Goal: Find specific fact: Find specific fact

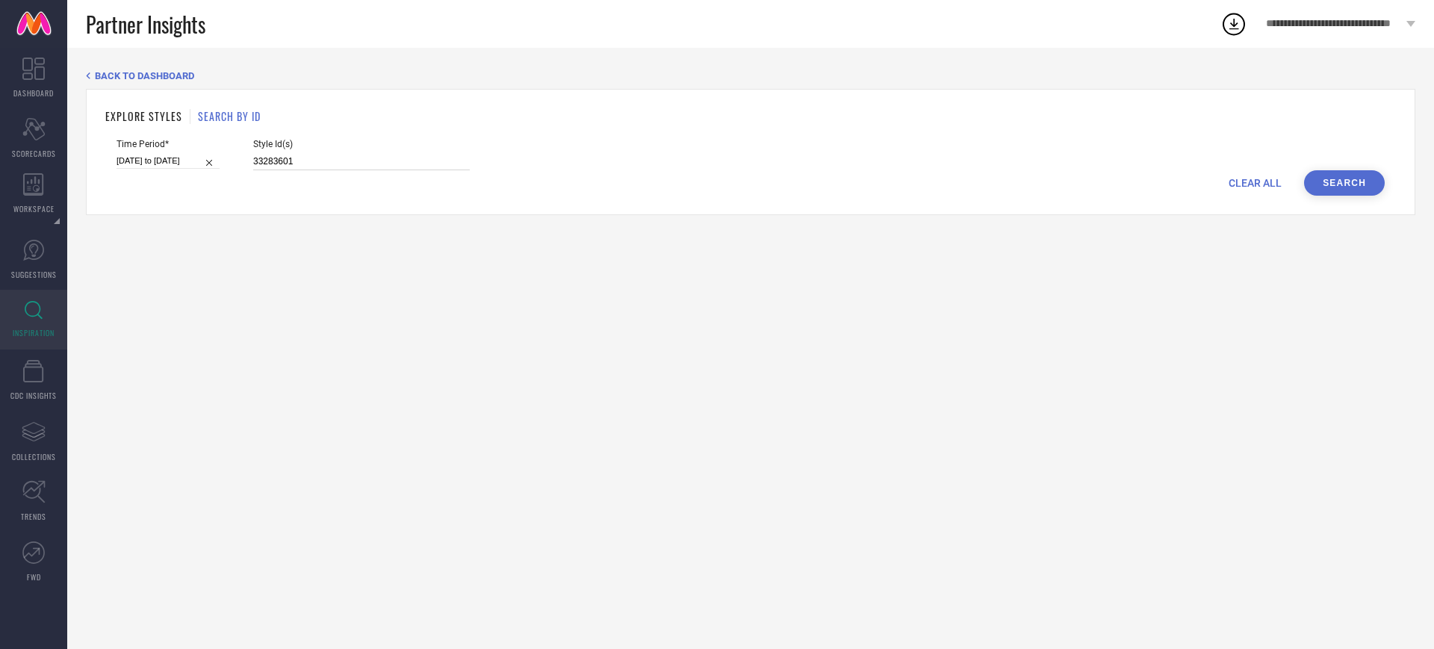
click at [323, 161] on input "33283601" at bounding box center [361, 161] width 217 height 17
paste input "19017880 25982092 27978026 27219730 27978042 25982192 27219810 25982034 27220080"
type input "19017880 25982092 27978026 27219730 27978042 25982192 27219810 25982034 27220080"
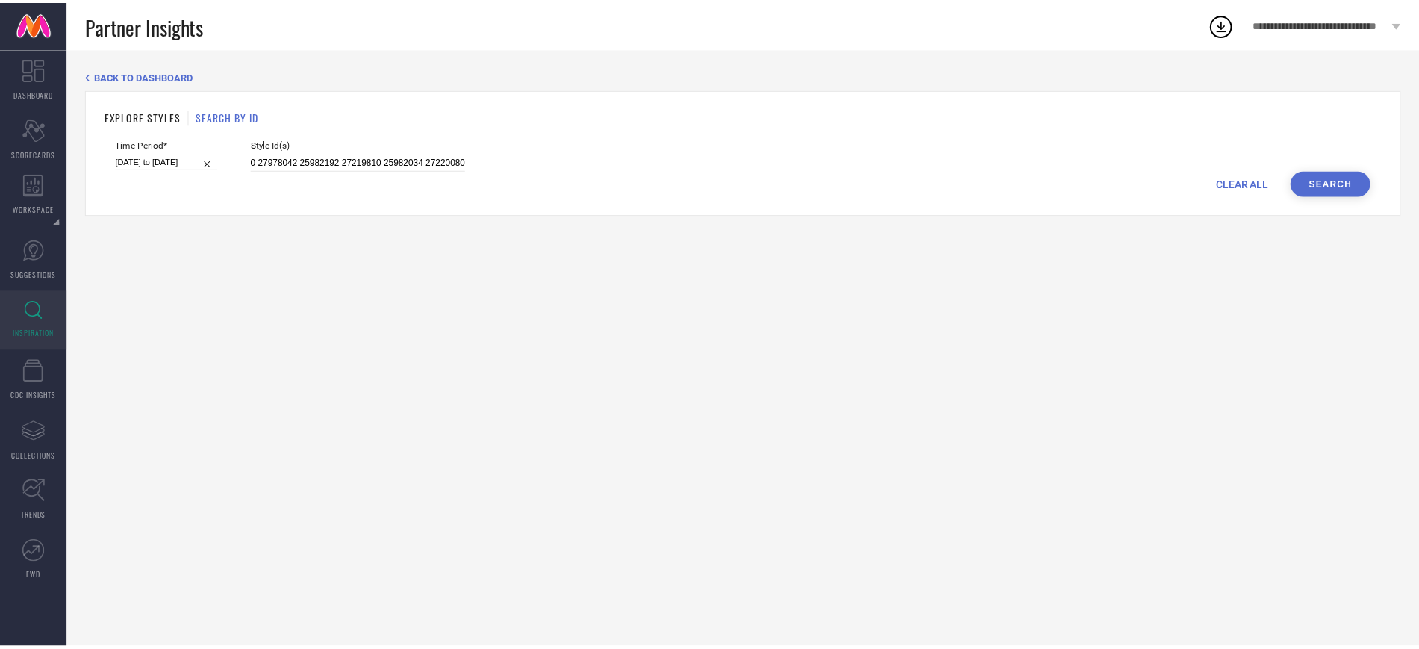
scroll to position [0, 0]
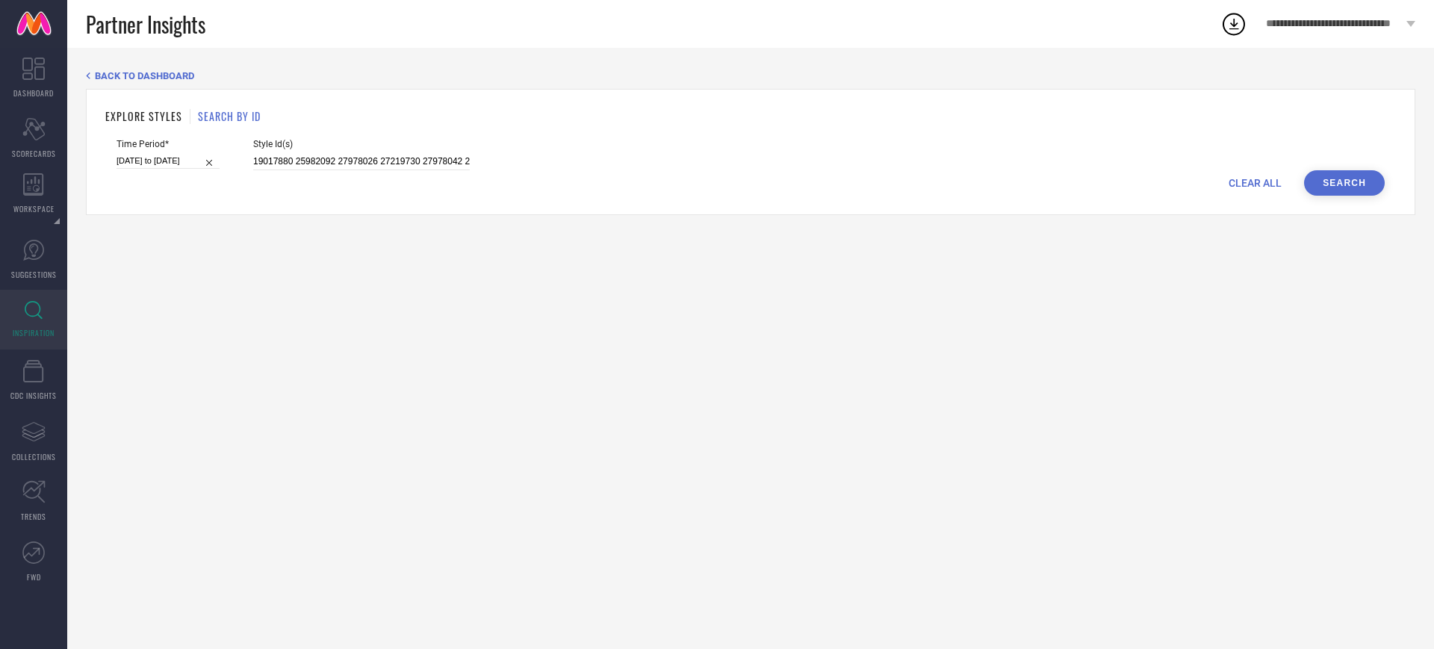
click at [1349, 190] on button "Search" at bounding box center [1344, 182] width 81 height 25
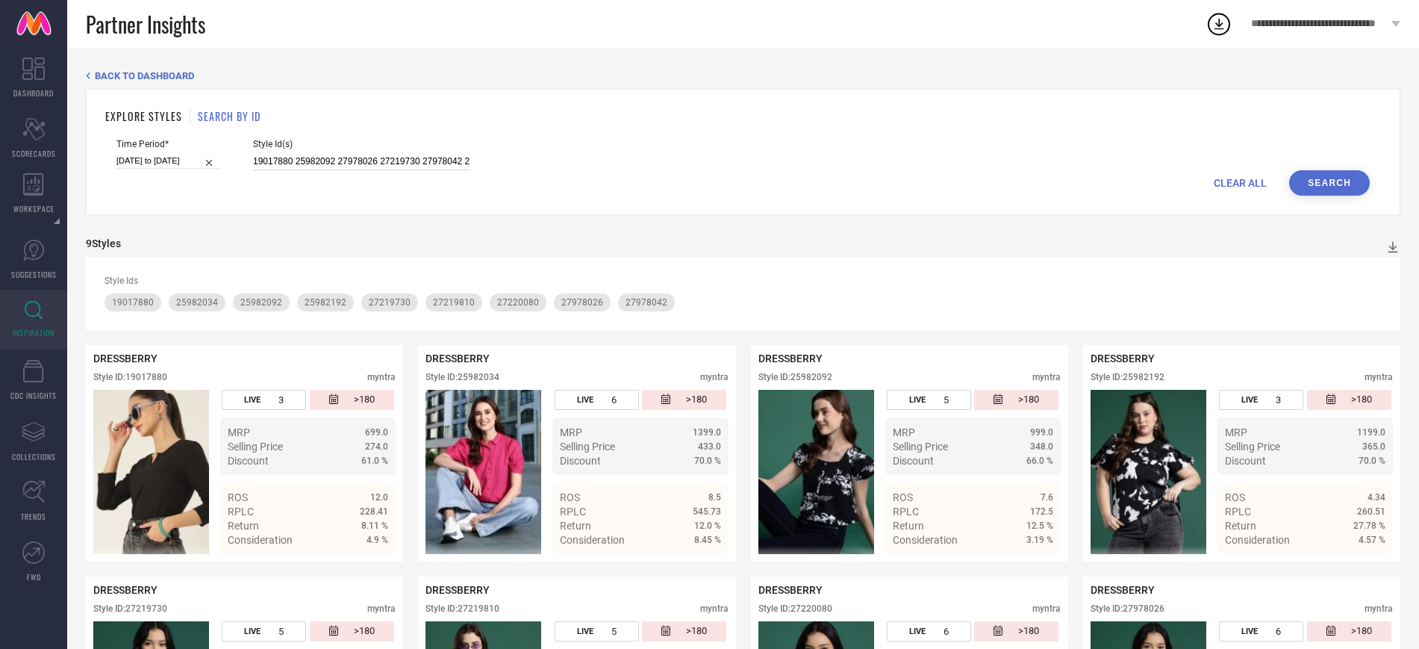
click at [395, 161] on input "19017880 25982092 27978026 27219730 27978042 25982192 27219810 25982034 27220080" at bounding box center [361, 161] width 217 height 17
paste input "6617200 27978026 26617142"
click at [1315, 177] on button "Search" at bounding box center [1330, 182] width 81 height 25
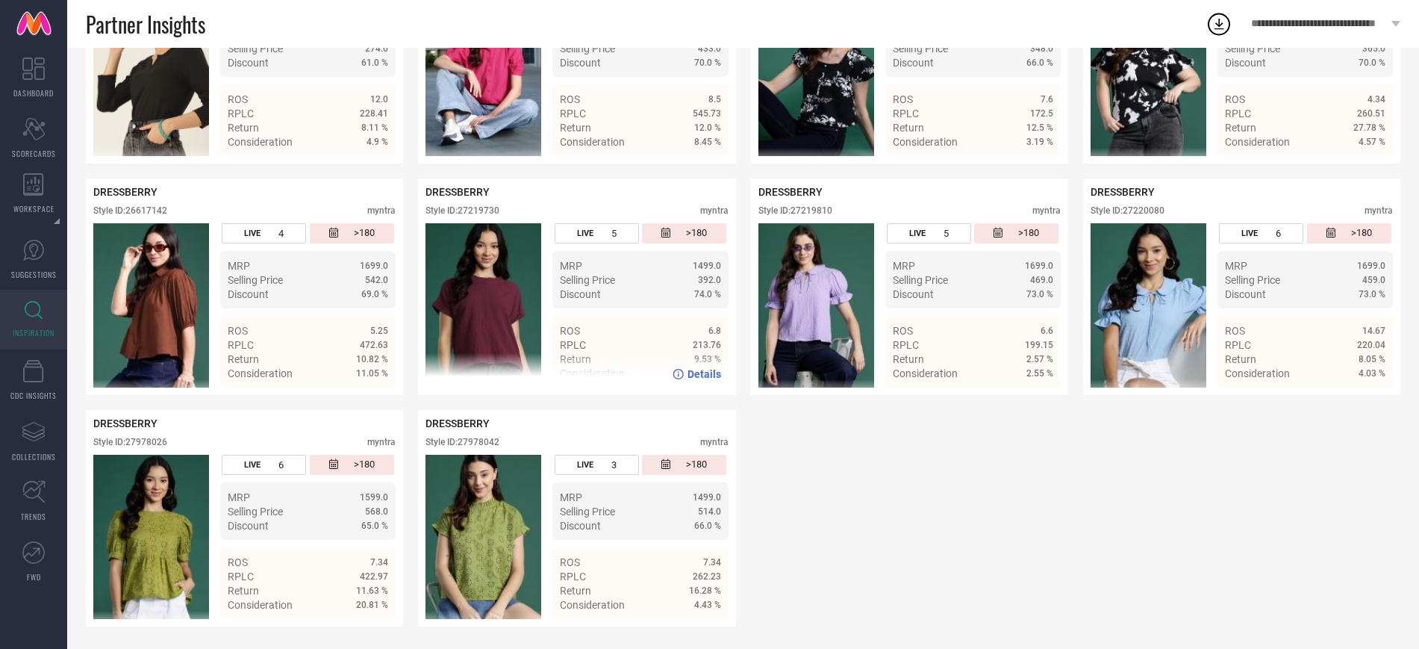
scroll to position [247, 0]
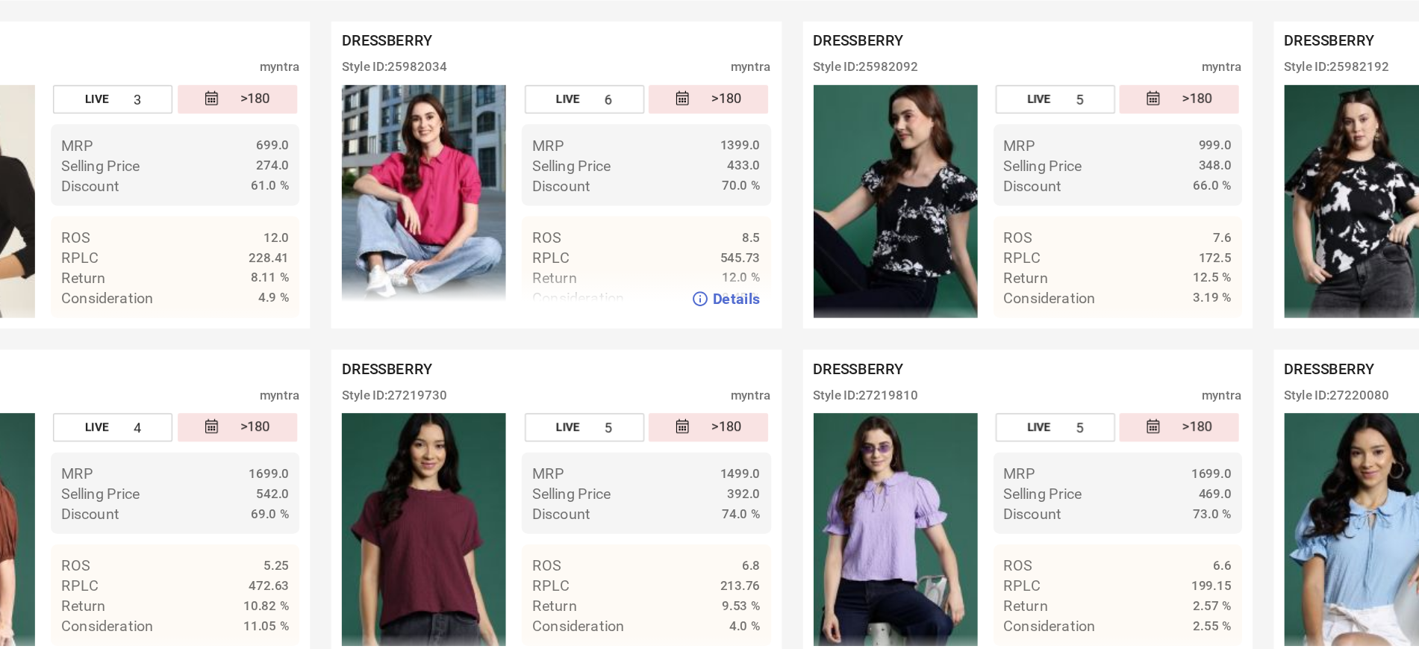
click at [471, 137] on div "Style ID: 25982034 myntra" at bounding box center [577, 134] width 302 height 18
copy div "25982034"
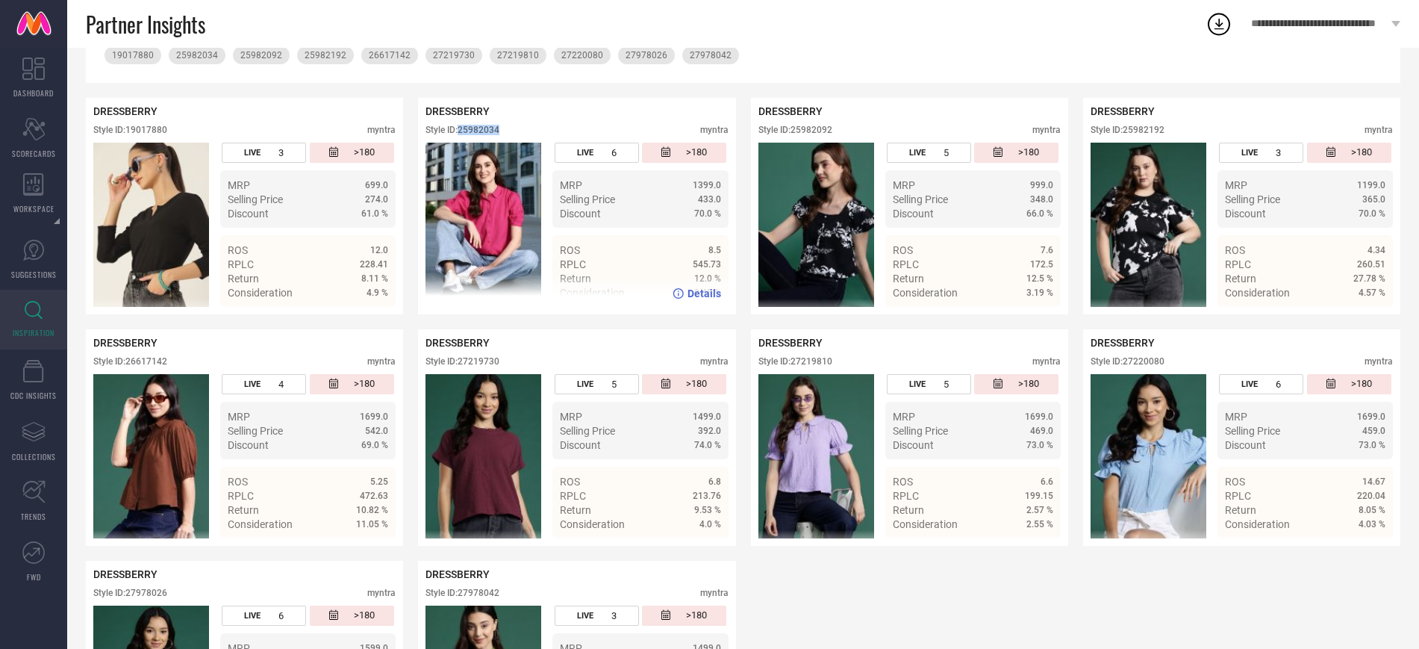
scroll to position [0, 0]
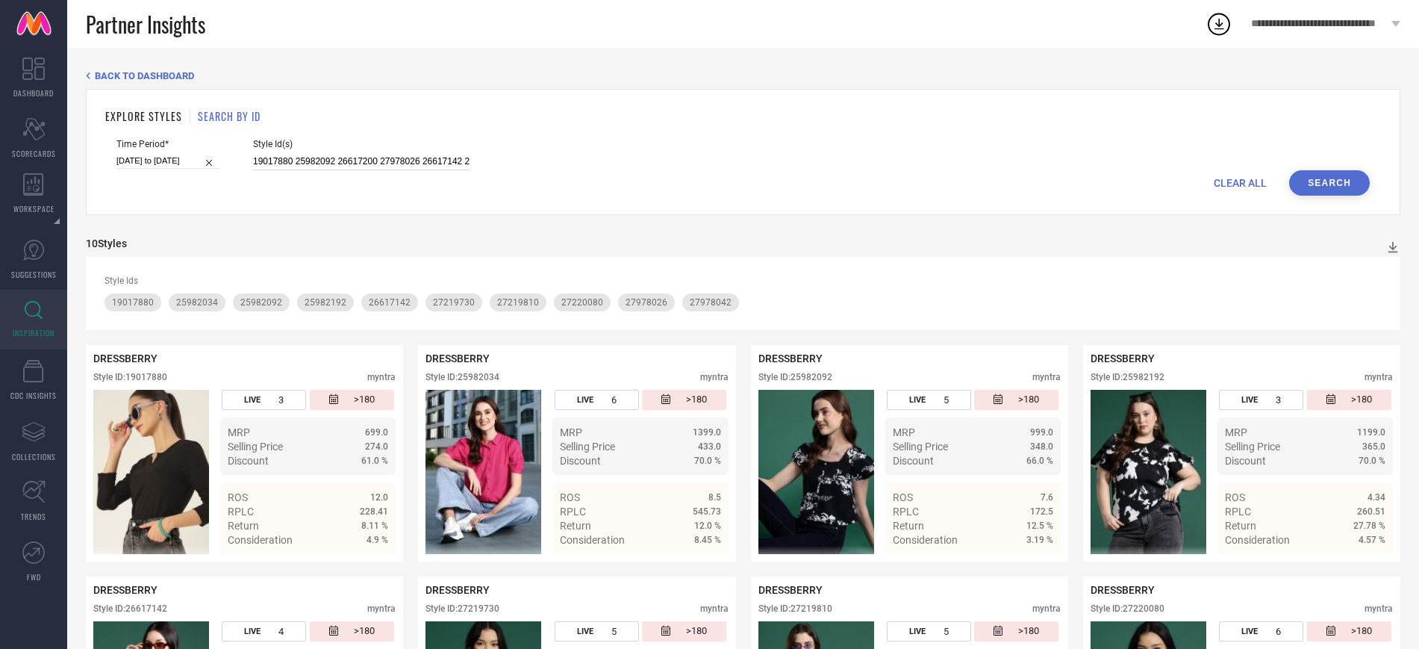
click at [332, 158] on input "19017880 25982092 26617200 27978026 26617142 27219730 27978042 25982192 2721981…" at bounding box center [361, 161] width 217 height 17
paste input "32523007 32523031 32523034 32523042 32523069 32523085 32523096 32523112 3252312…"
click at [1335, 192] on button "Search" at bounding box center [1330, 182] width 81 height 25
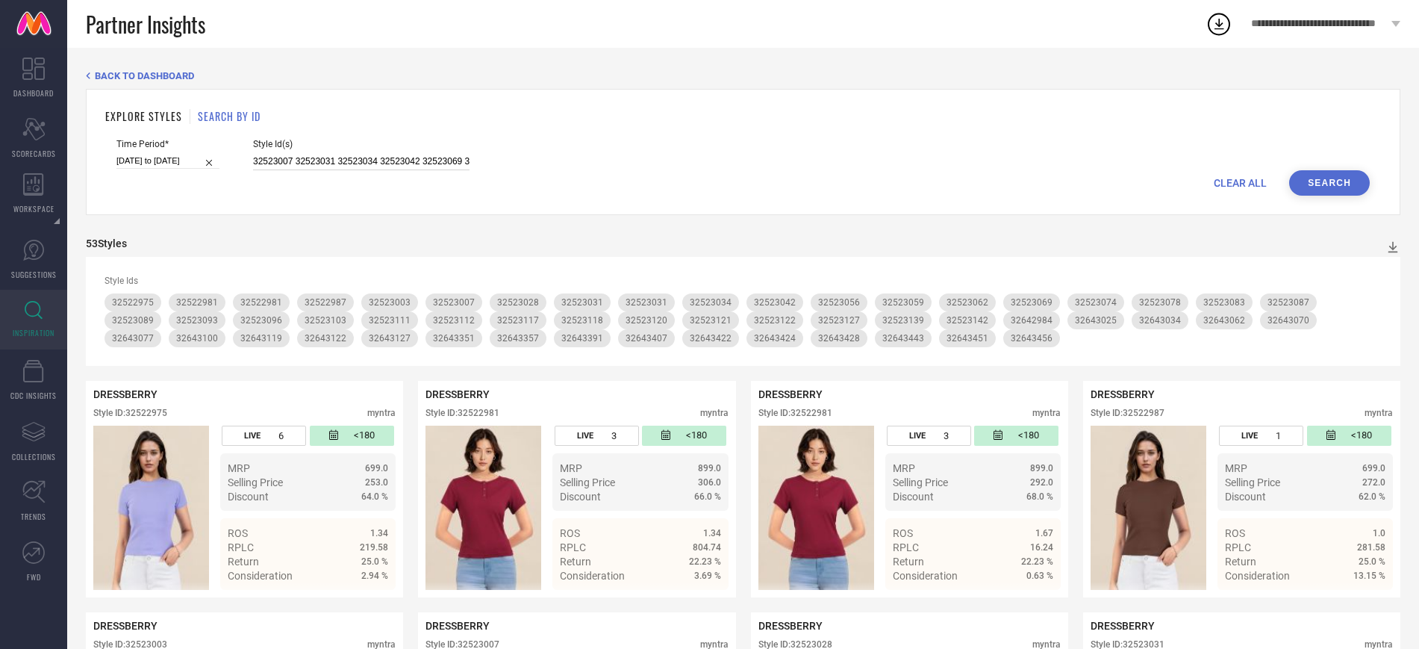
click at [415, 166] on input "32523007 32523031 32523034 32523042 32523069 32523085 32523096 32523112 3252312…" at bounding box center [361, 161] width 217 height 17
click at [1333, 187] on button "Search" at bounding box center [1330, 182] width 81 height 25
click at [354, 164] on input "32523007 32523031 32523034 32523042 32523069 32523085 32523096 32523112 3252312…" at bounding box center [361, 161] width 217 height 17
paste input "1136696 31136735 31136692 31136891 31136834 31136733 31136832 31136725 31122945…"
click at [1328, 202] on div "EXPLORE STYLES SEARCH BY ID Time Period* [DATE] to [DATE] Style Id(s) 31136696 …" at bounding box center [743, 152] width 1315 height 126
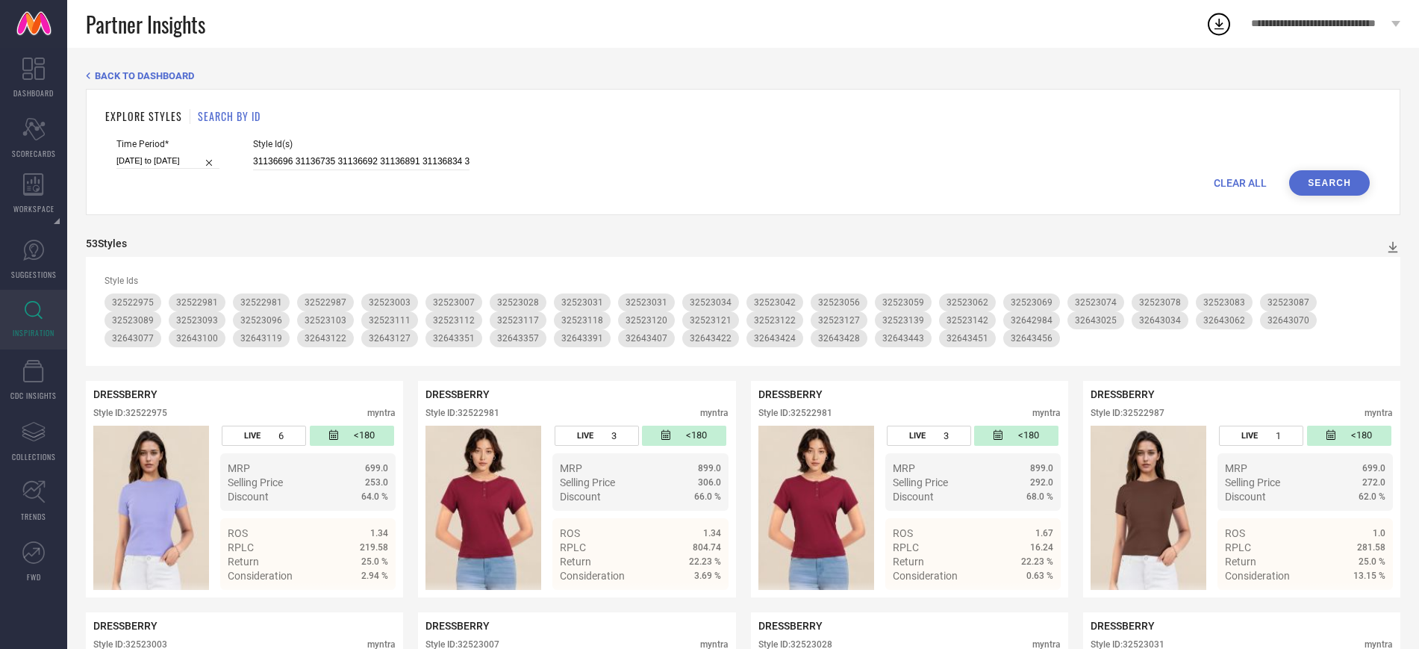
click at [1332, 184] on button "Search" at bounding box center [1330, 182] width 81 height 25
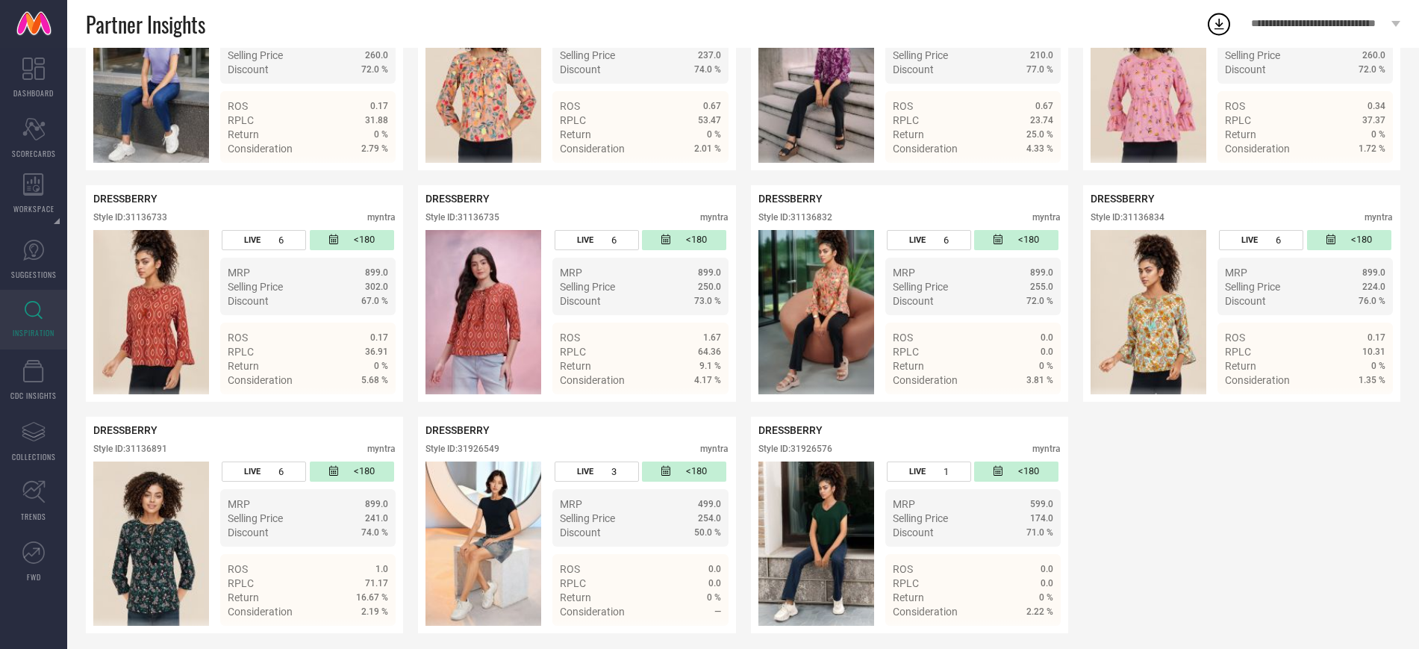
scroll to position [865, 0]
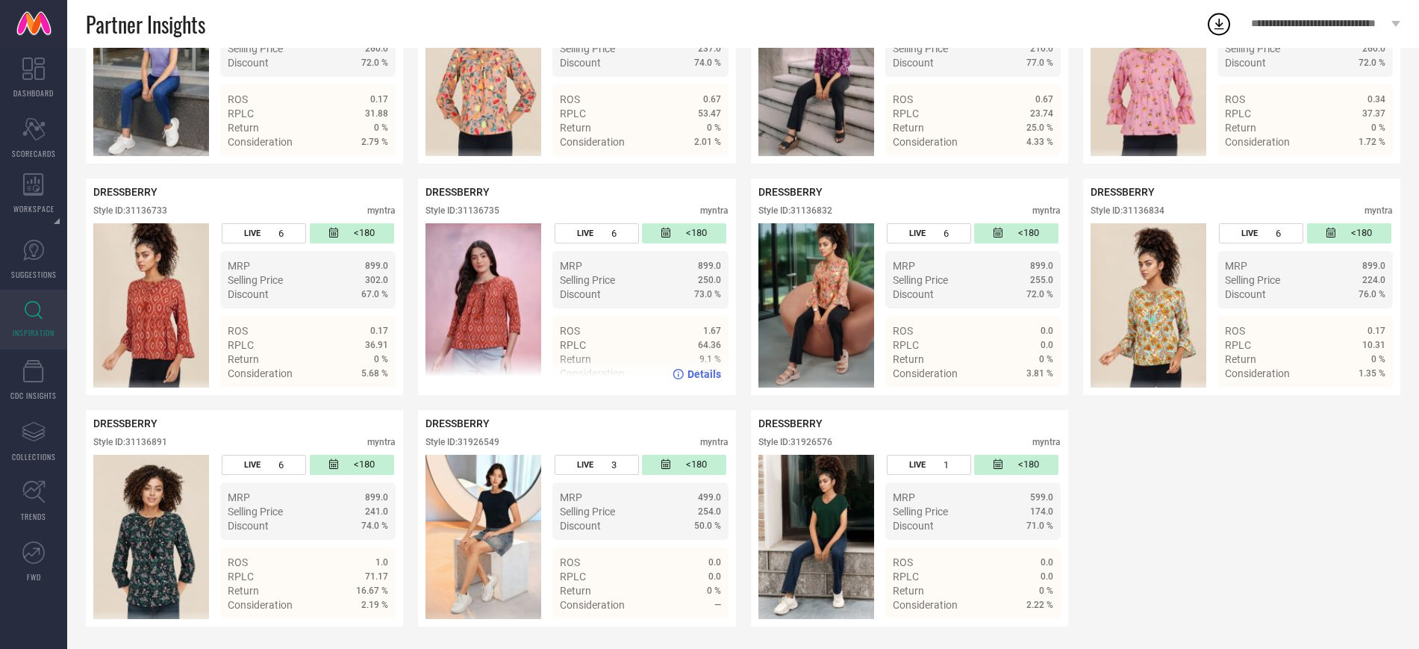
click at [488, 207] on div "Style ID: 31136735" at bounding box center [463, 210] width 74 height 10
copy div "31136735"
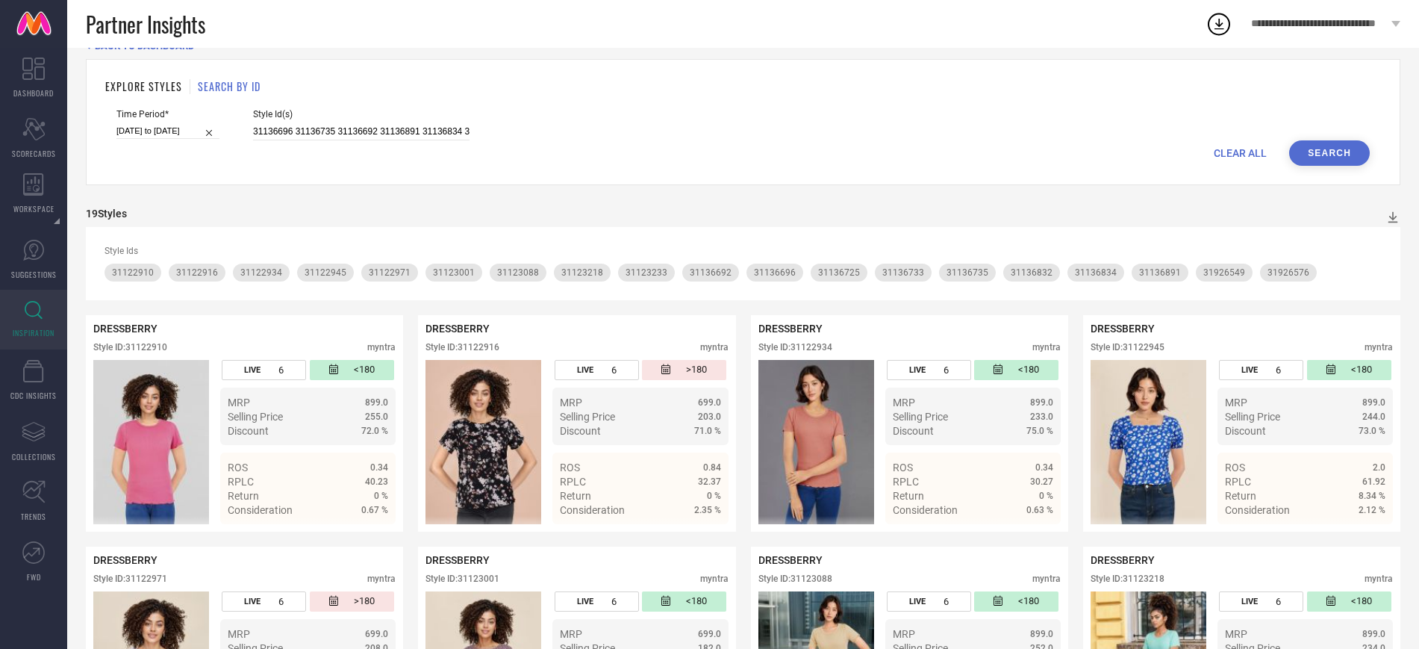
scroll to position [0, 0]
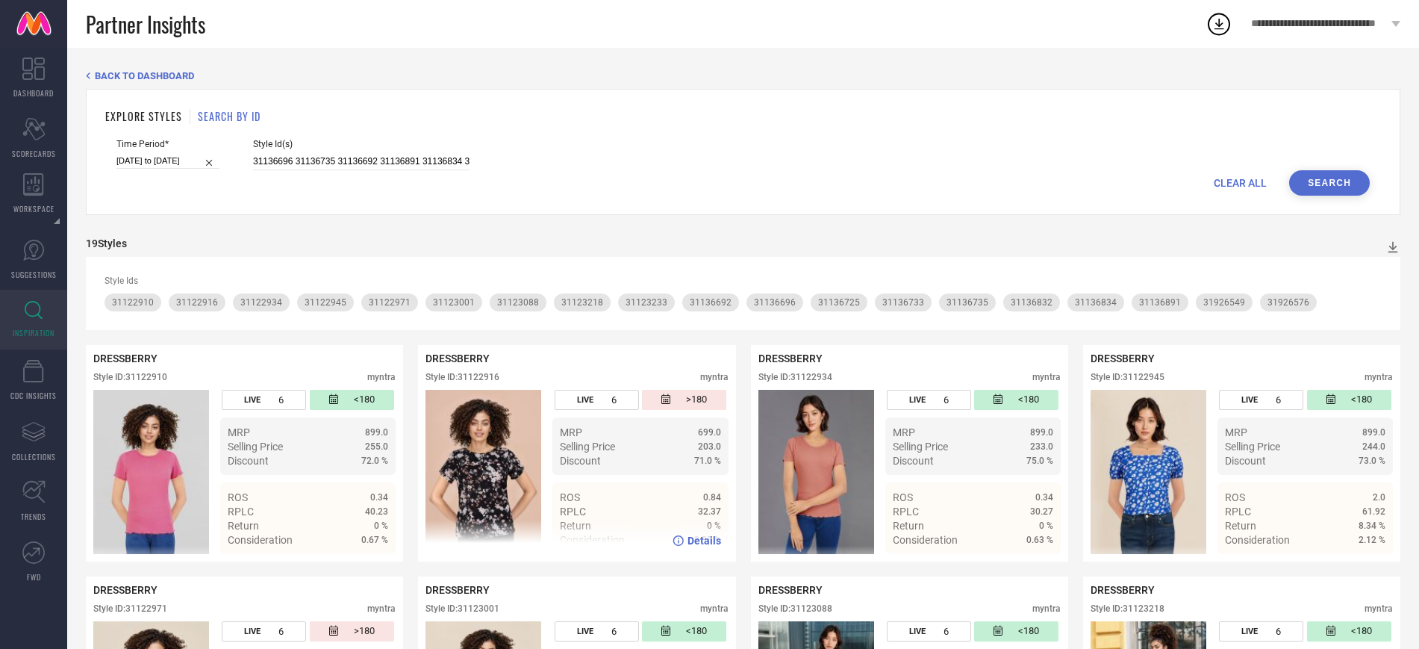
click at [484, 372] on div "DRESSBERRY Style ID: 31122916 myntra" at bounding box center [577, 370] width 302 height 37
copy div "31122916"
click at [313, 164] on input "31136696 31136735 31136692 31136891 31136834 31136733 31136832 31136725 3112294…" at bounding box center [361, 161] width 217 height 17
paste input "747472 31747488 31747471 31747483 31747475 31747482 31747485 31747480 31747470 …"
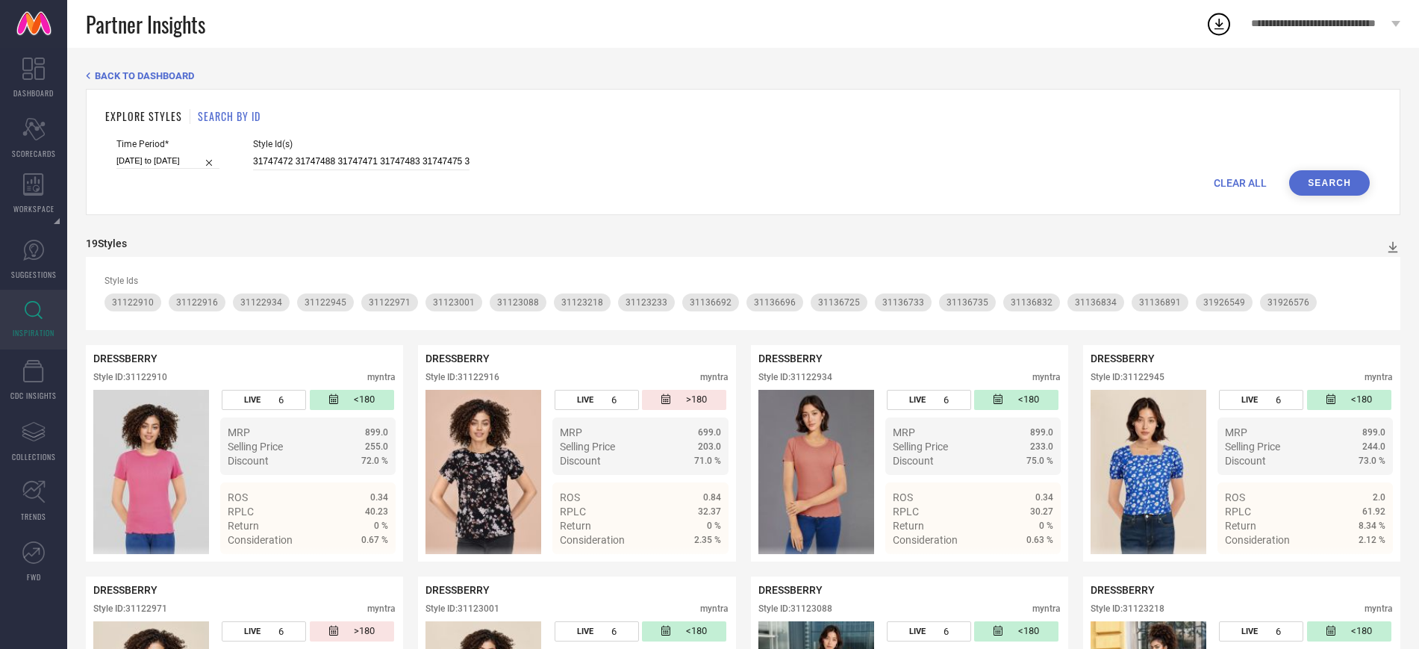
click at [1349, 181] on button "Search" at bounding box center [1330, 182] width 81 height 25
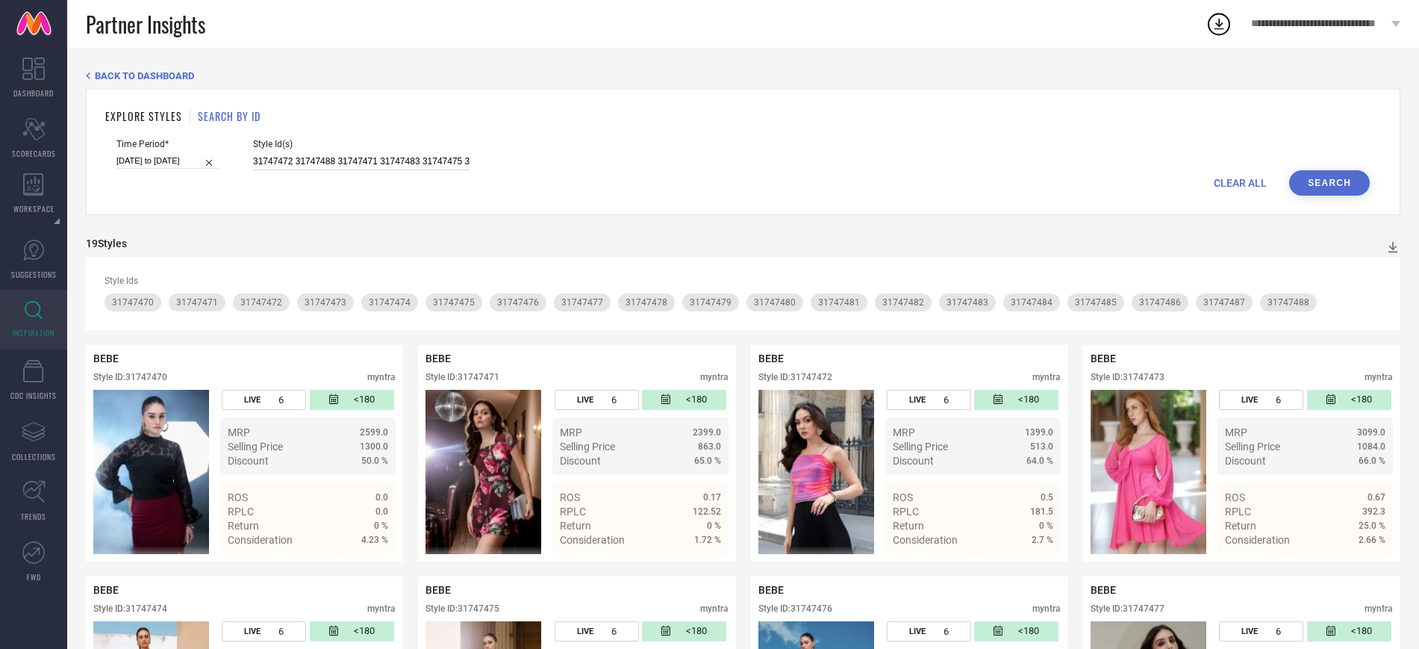
click at [371, 170] on input "31747472 31747488 31747471 31747483 31747475 31747482 31747485 31747480 3174747…" at bounding box center [361, 161] width 217 height 17
paste input "2701766 32701757 32701770 32701764 32701685"
click at [1340, 173] on button "Search" at bounding box center [1330, 182] width 81 height 25
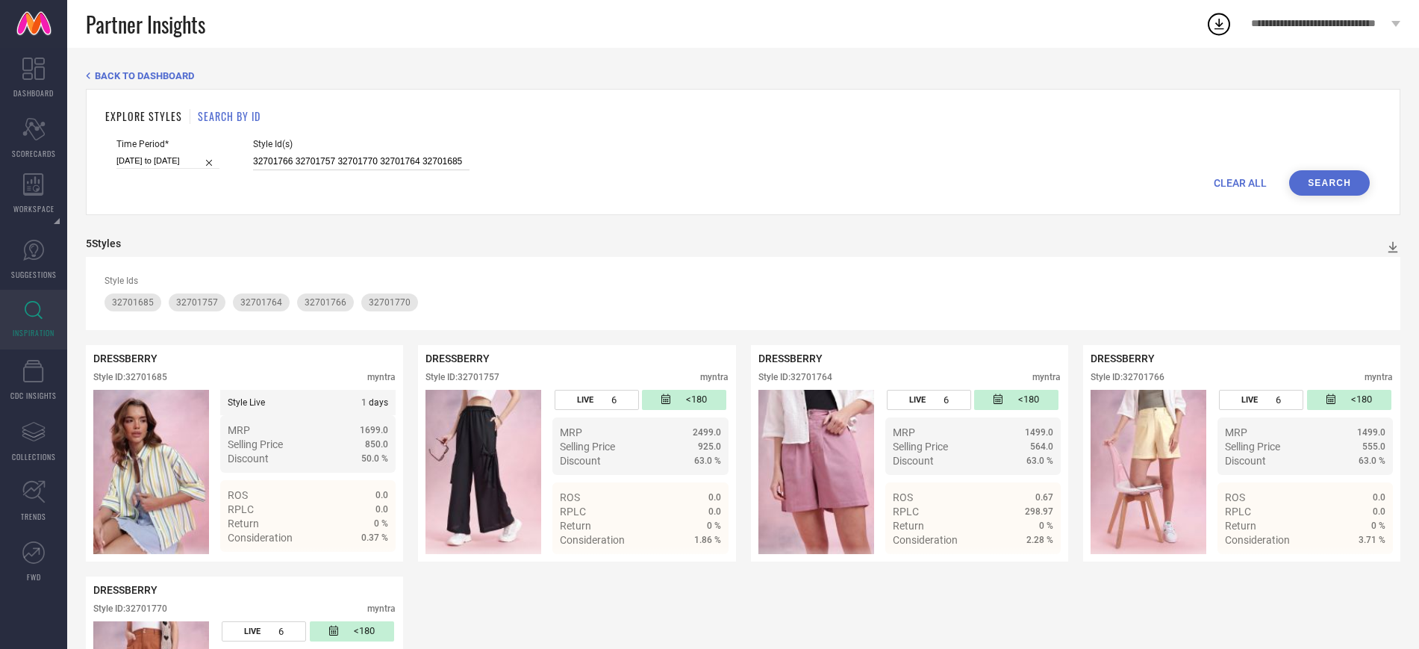
click at [311, 162] on input "32701766 32701757 32701770 32701764 32701685" at bounding box center [361, 161] width 217 height 17
paste input "19017880 25982092 26617200 27978026 26617142 27219730 27978042 25982192 2721981…"
type input "19017880 25982092 26617200 27978026 26617142 27219730 27978042 25982192 2721981…"
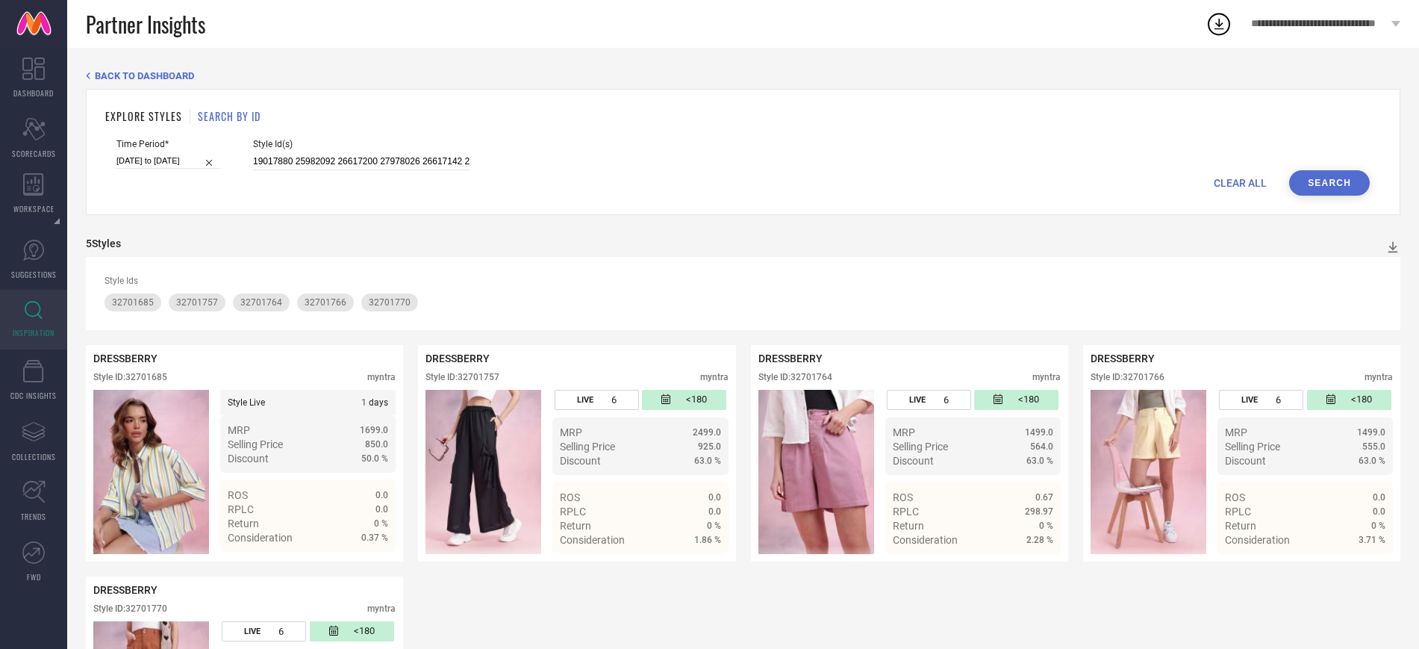
click at [1321, 186] on button "Search" at bounding box center [1330, 182] width 81 height 25
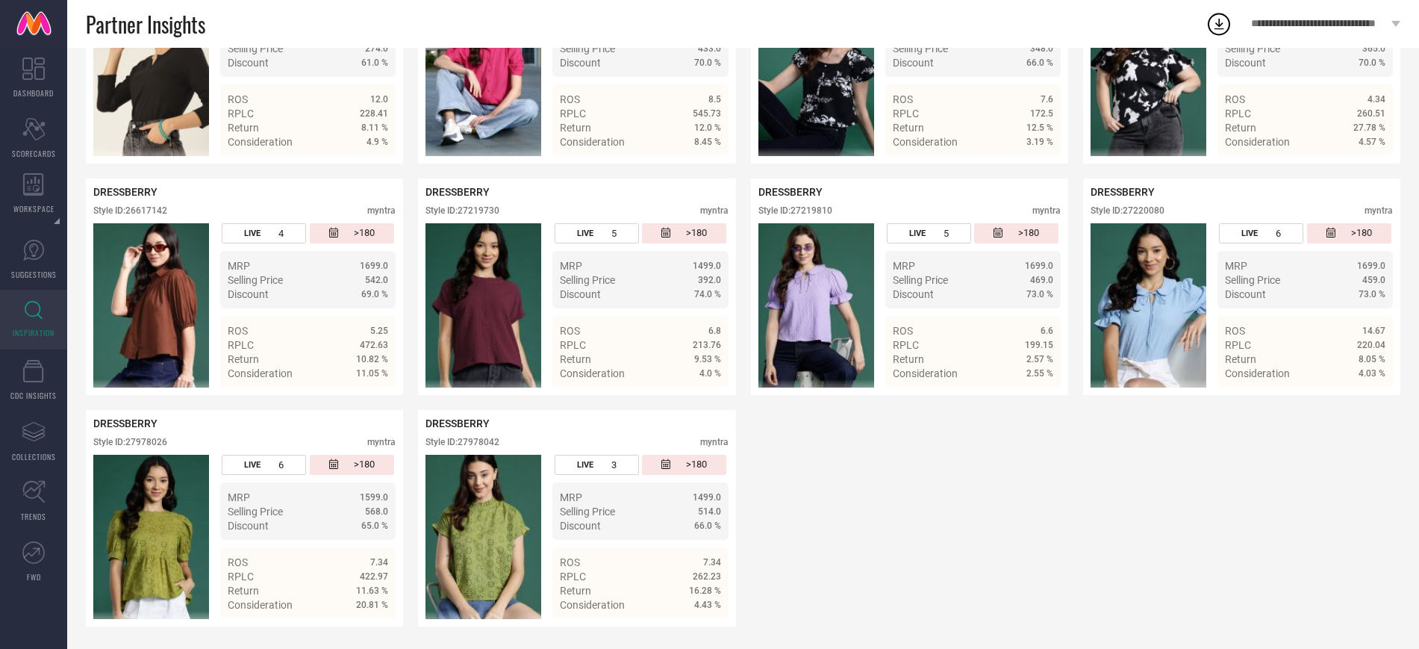
scroll to position [400, 0]
click at [1171, 262] on img at bounding box center [1149, 305] width 116 height 164
click at [1145, 211] on div "Style ID: 27220080" at bounding box center [1128, 210] width 74 height 10
copy div "27220080"
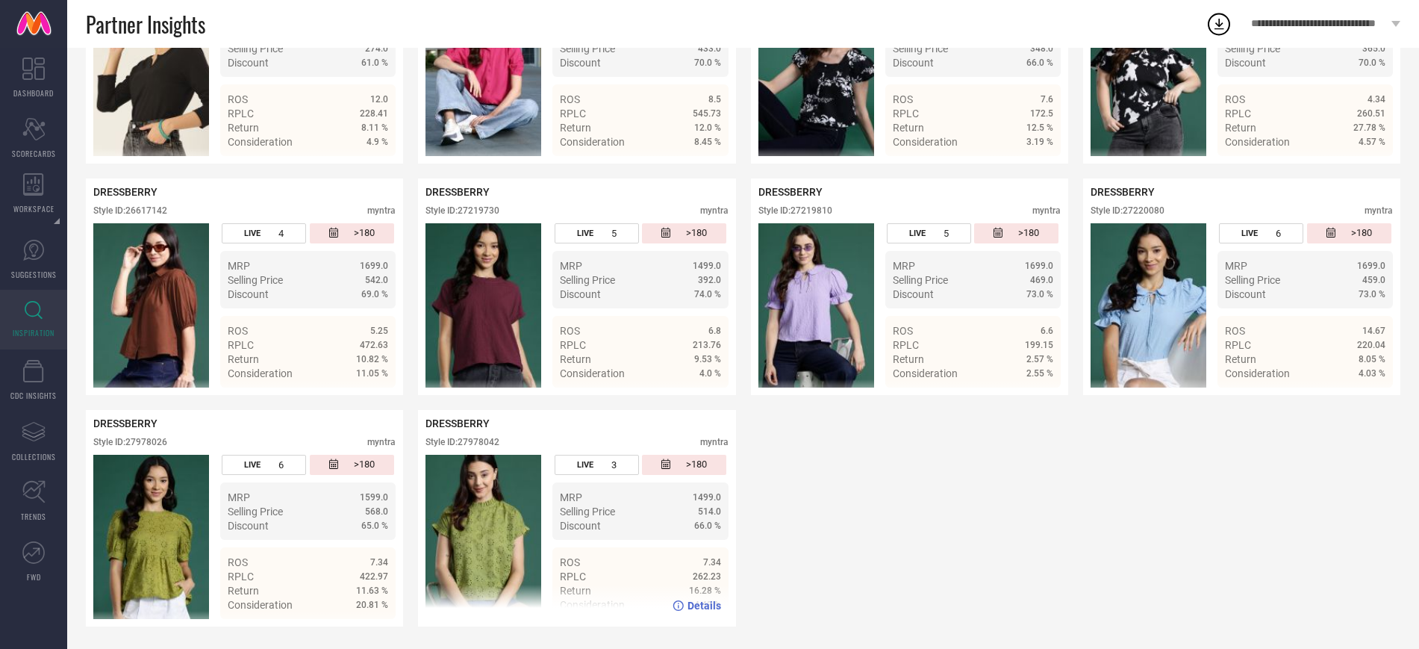
click at [485, 438] on div "Style ID: 27978042" at bounding box center [463, 442] width 74 height 10
copy div "27978042"
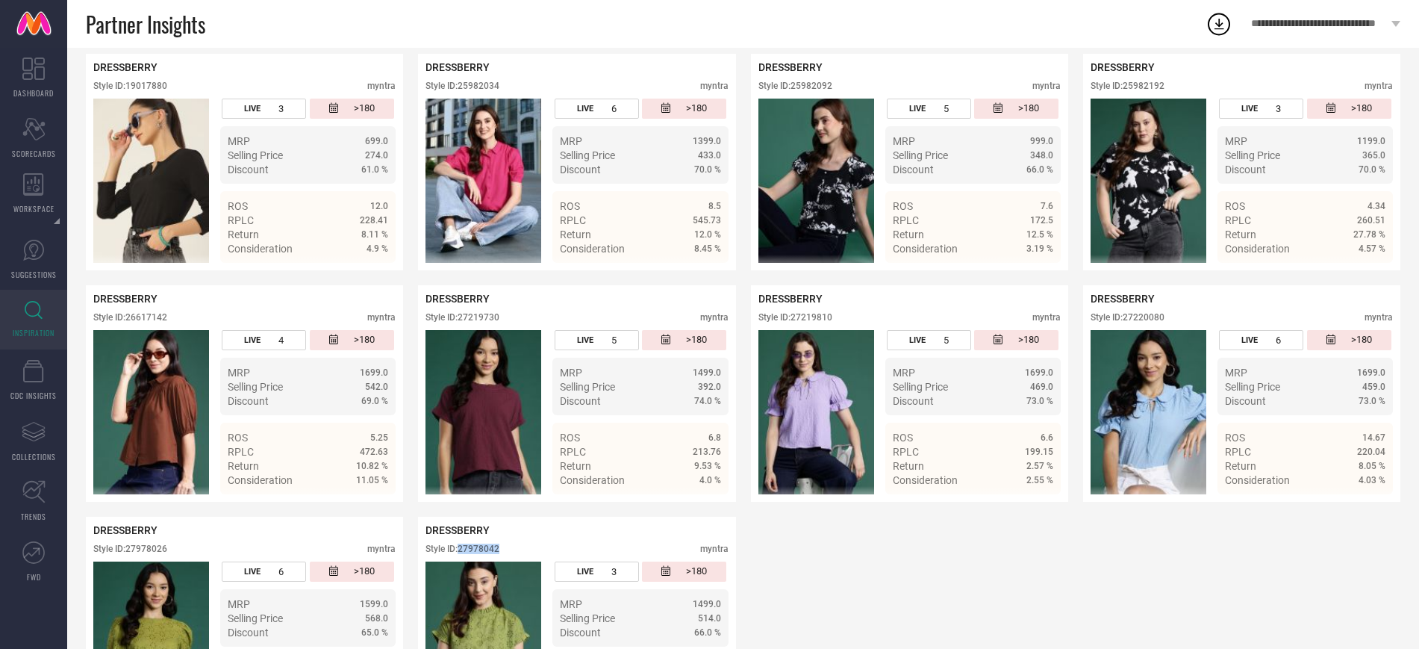
scroll to position [292, 0]
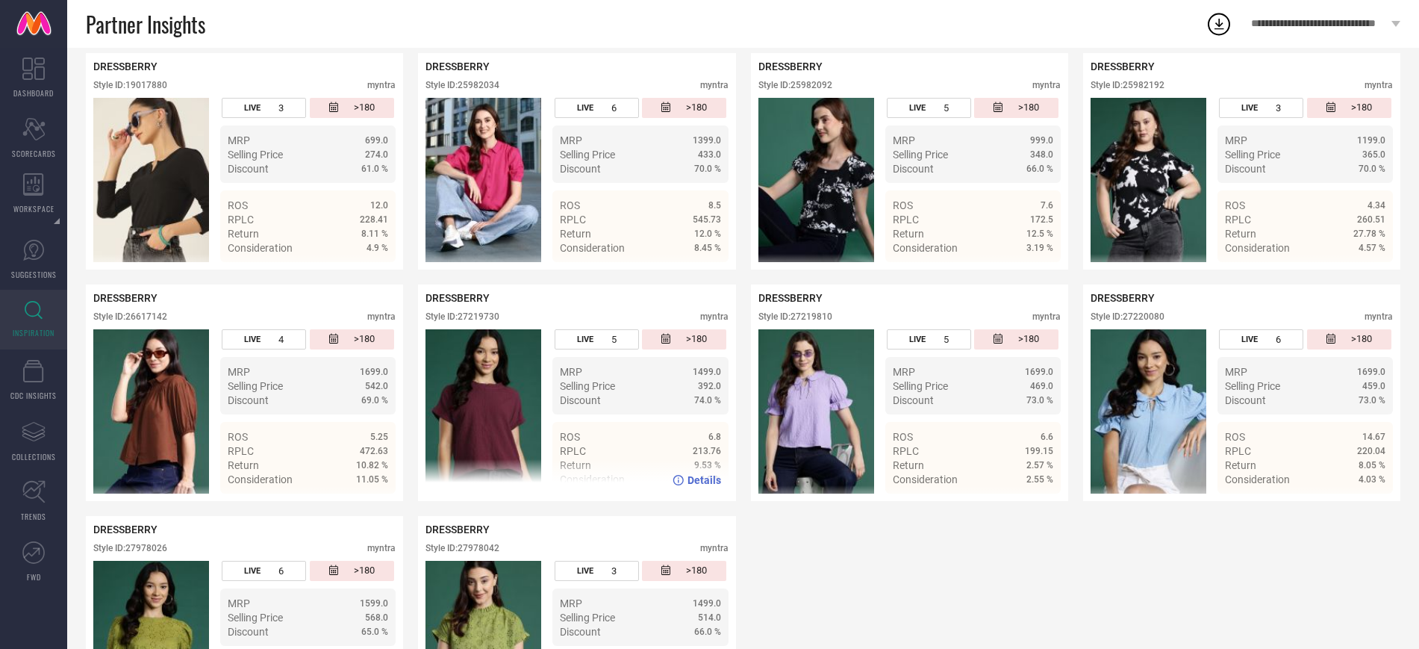
click at [492, 320] on div "Style ID: 27219730" at bounding box center [463, 316] width 74 height 10
copy div "27219730"
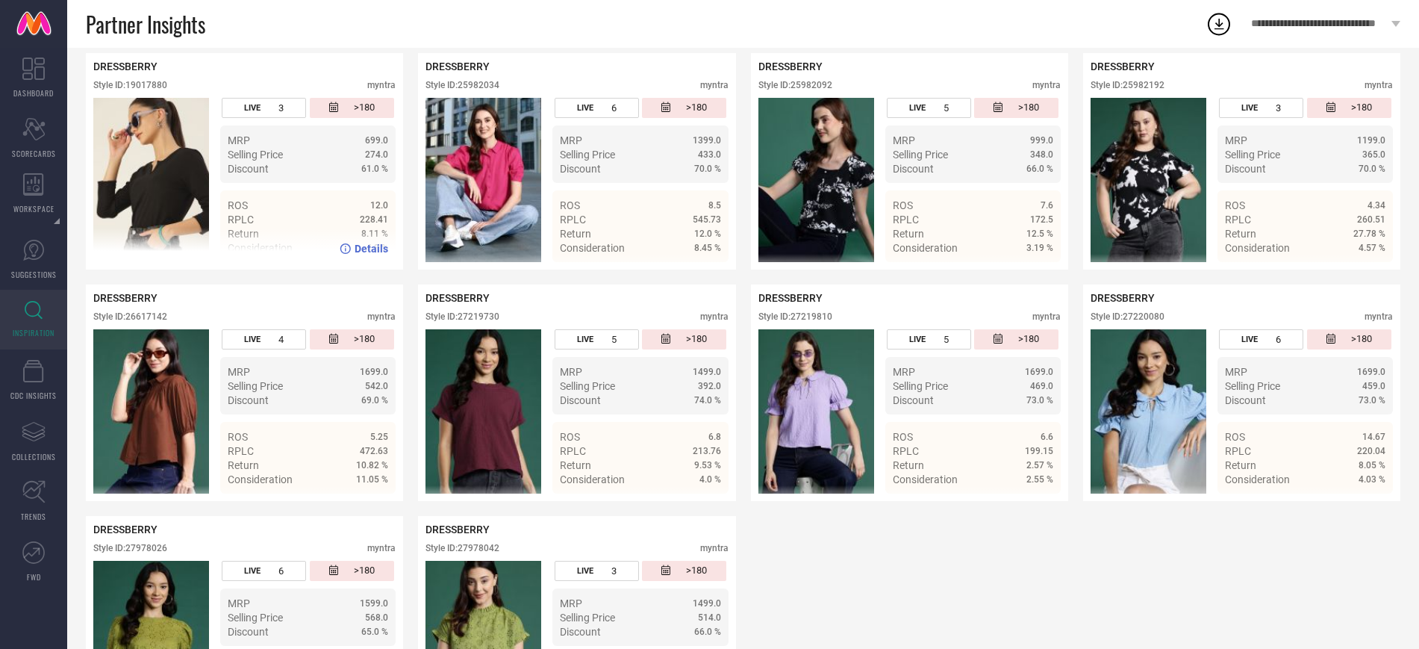
click at [161, 86] on div "Style ID: 19017880" at bounding box center [130, 85] width 74 height 10
copy div "19017880"
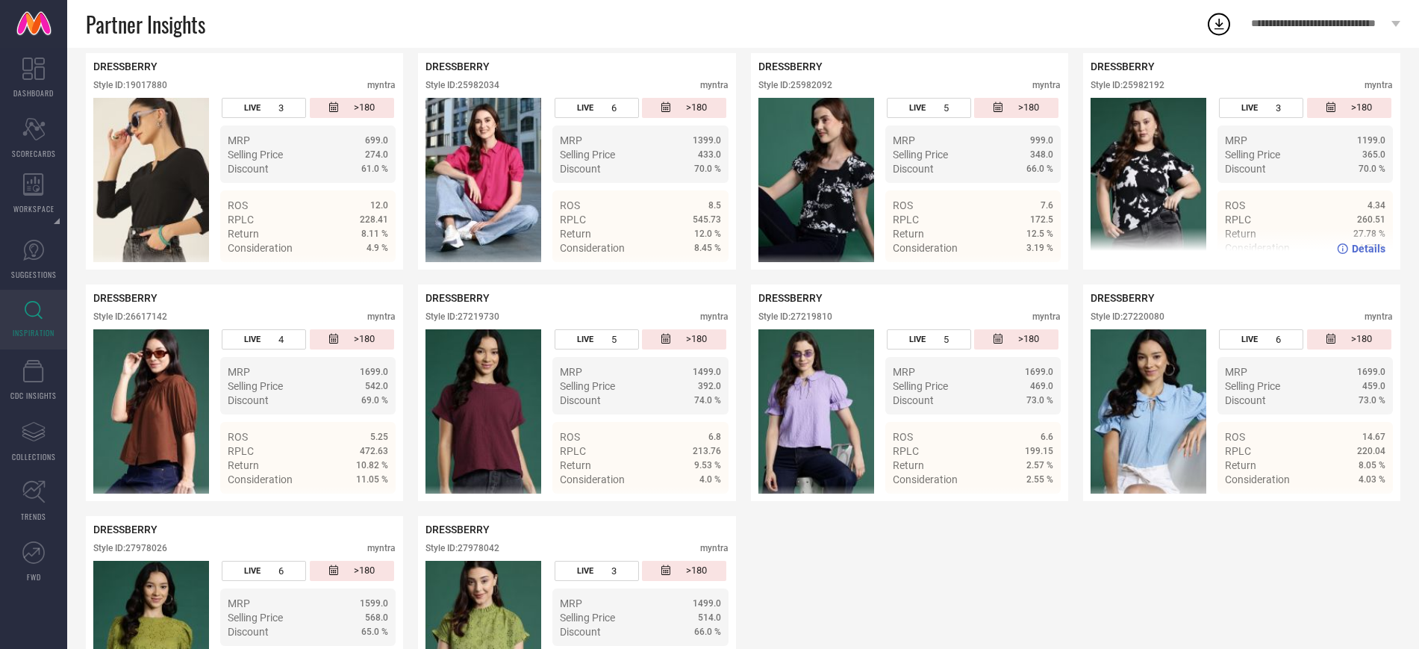
click at [1143, 92] on div "Style ID: 25982192 myntra" at bounding box center [1242, 89] width 302 height 18
copy div "25982192"
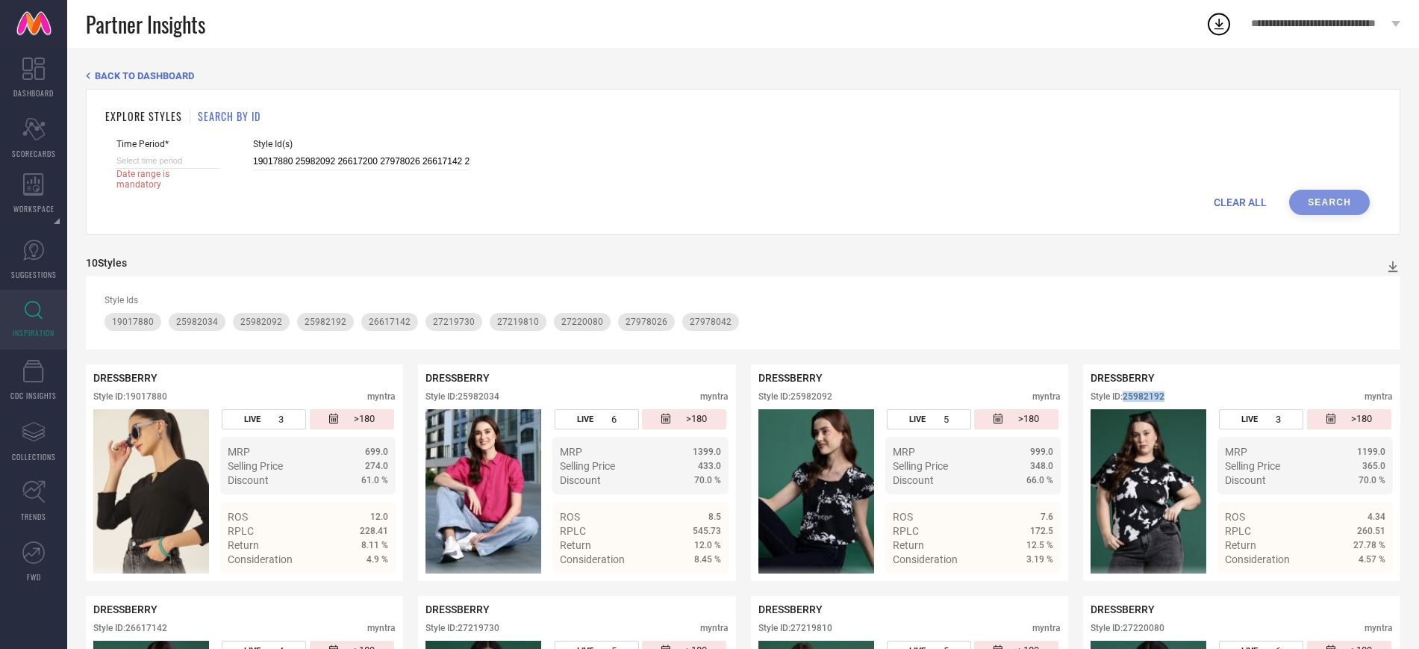
select select "7"
select select "2025"
select select "8"
select select "2025"
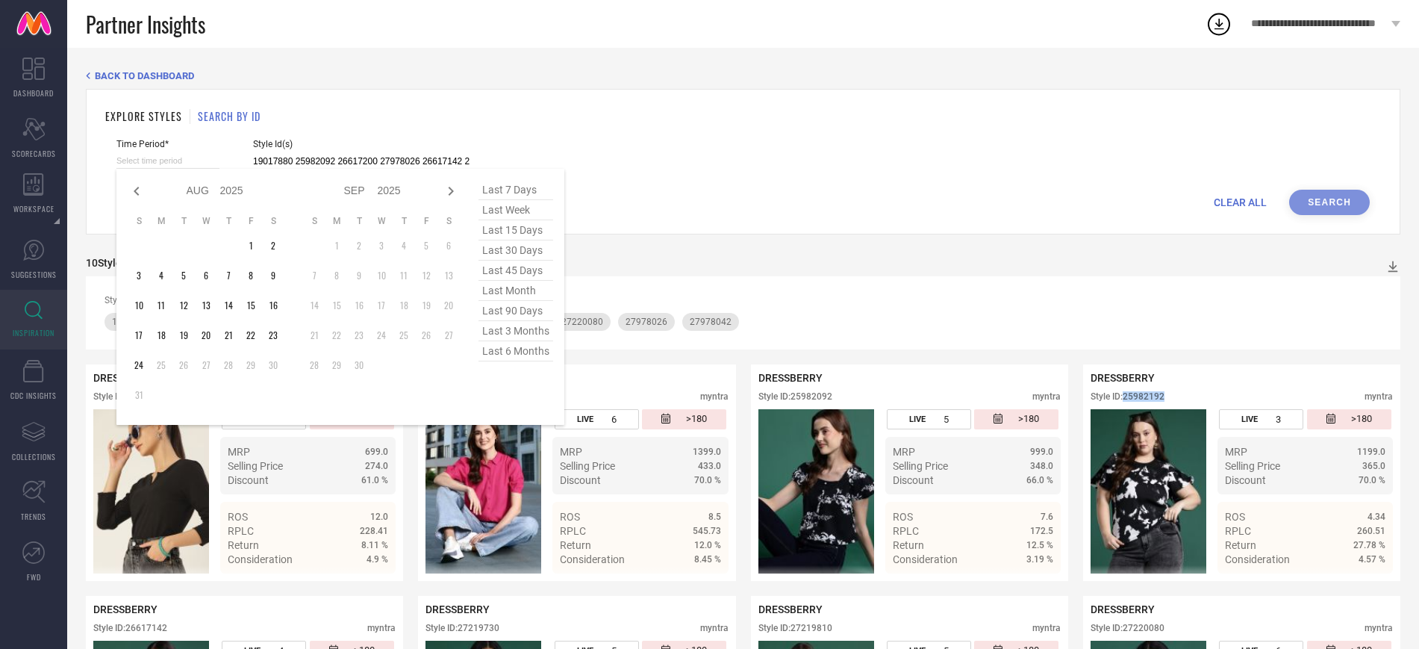
click at [208, 155] on input at bounding box center [167, 161] width 103 height 16
click at [514, 195] on span "last 7 days" at bounding box center [516, 190] width 75 height 20
type input "[DATE] to [DATE]"
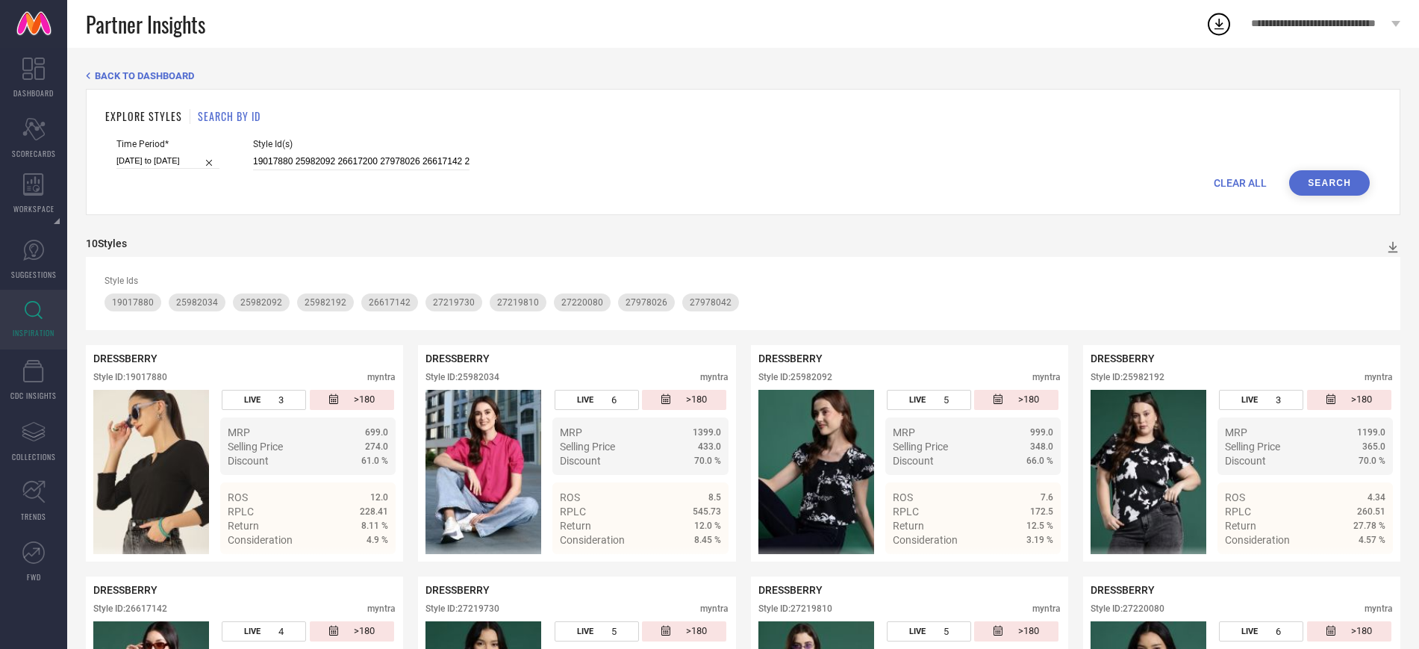
click at [1304, 182] on button "Search" at bounding box center [1330, 182] width 81 height 25
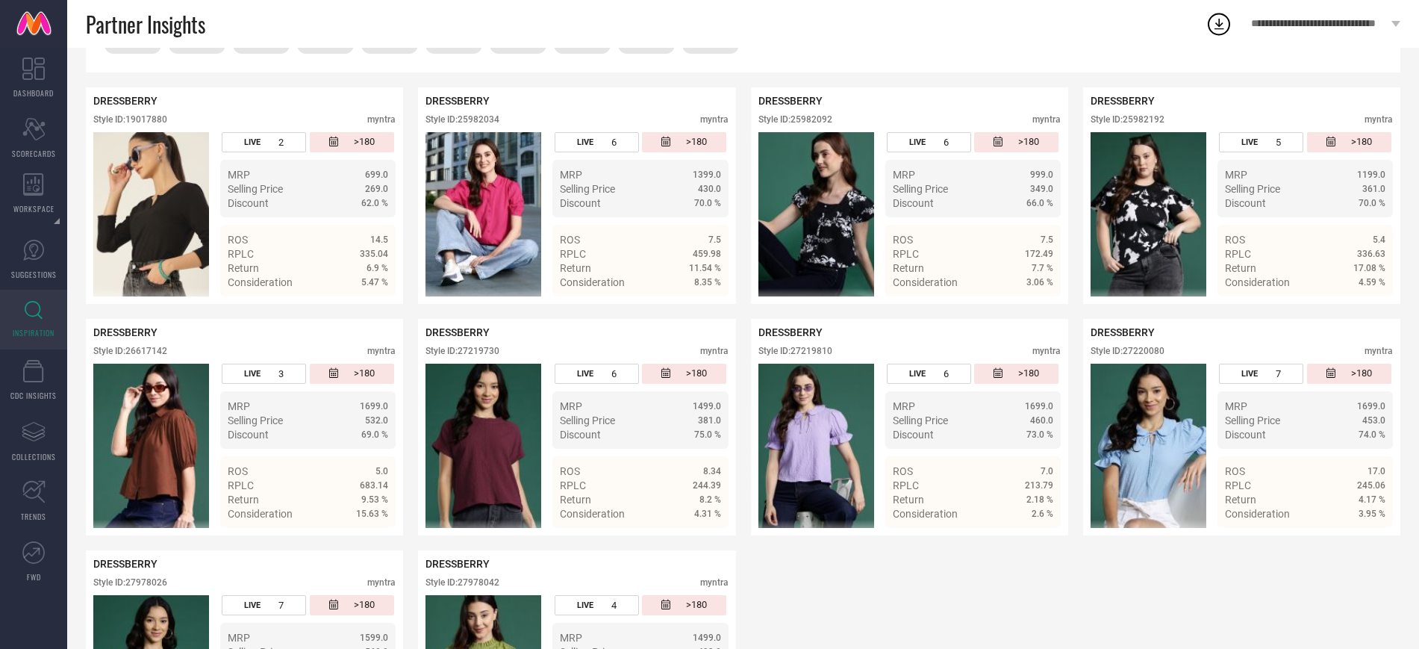
scroll to position [256, 0]
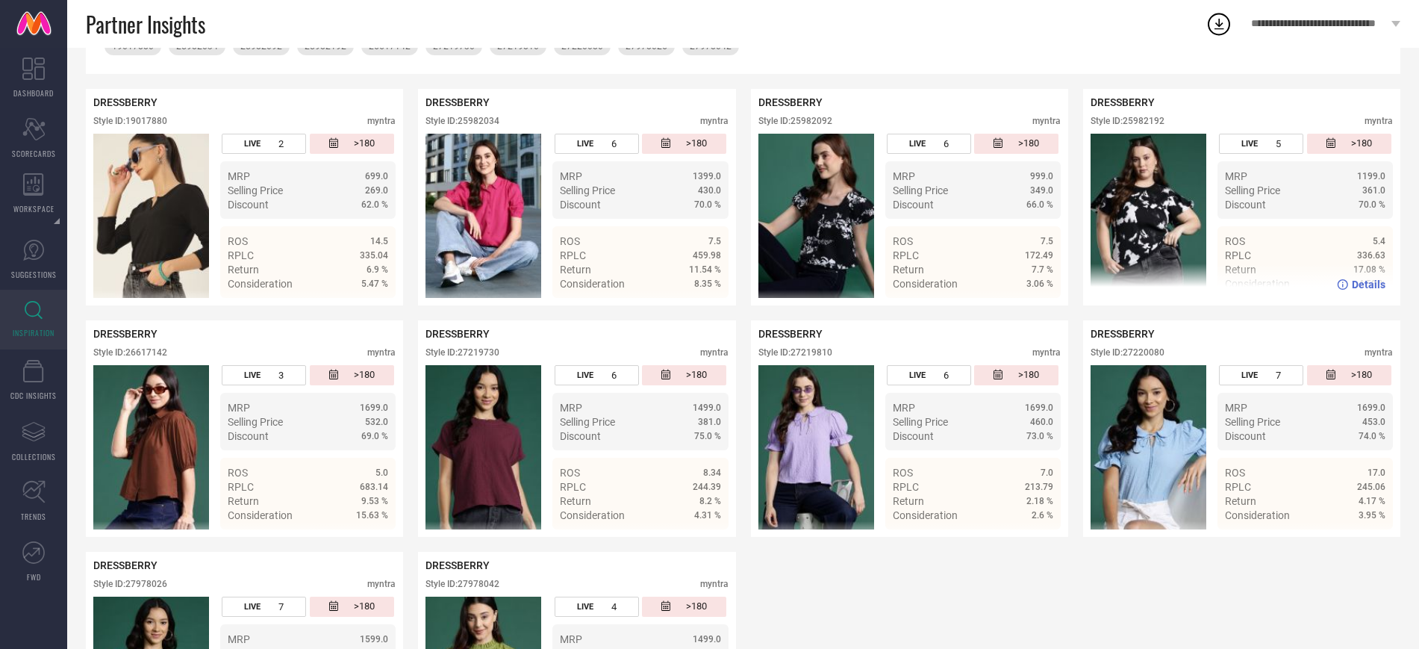
click at [1155, 119] on div "Style ID: 25982192" at bounding box center [1128, 121] width 74 height 10
copy div "25982192"
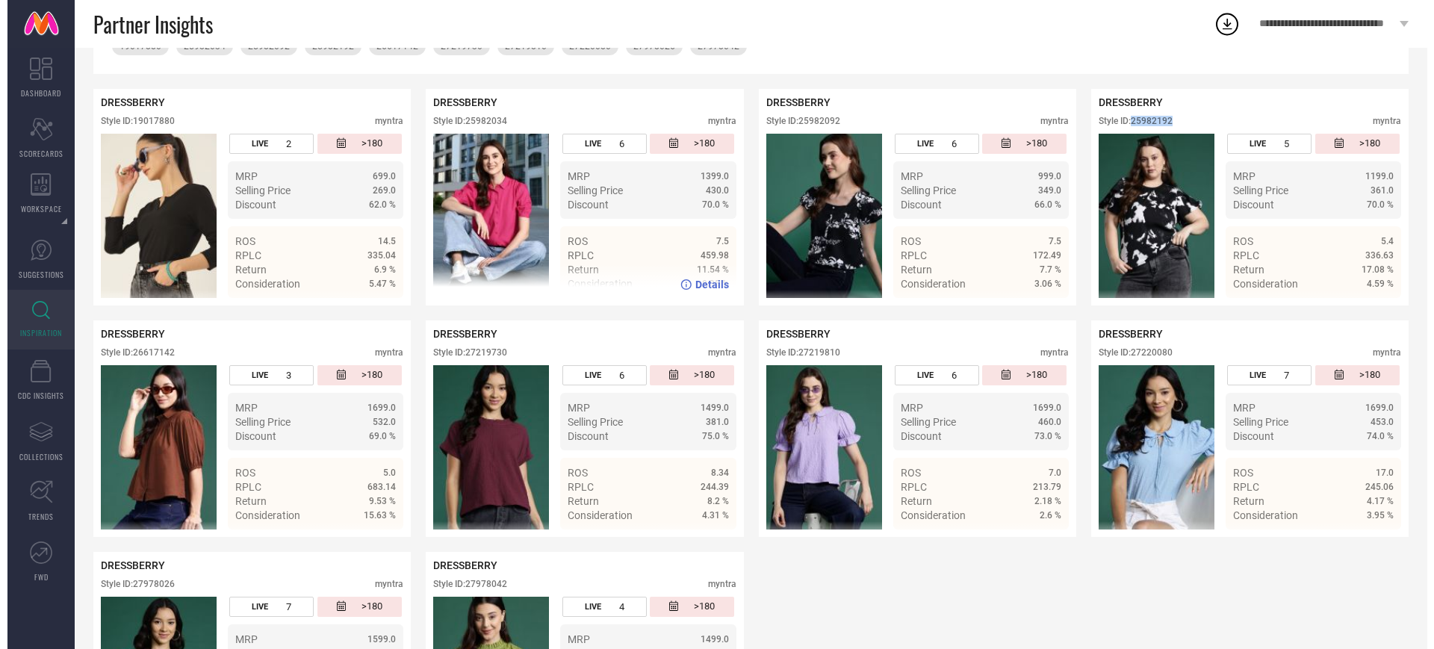
scroll to position [0, 0]
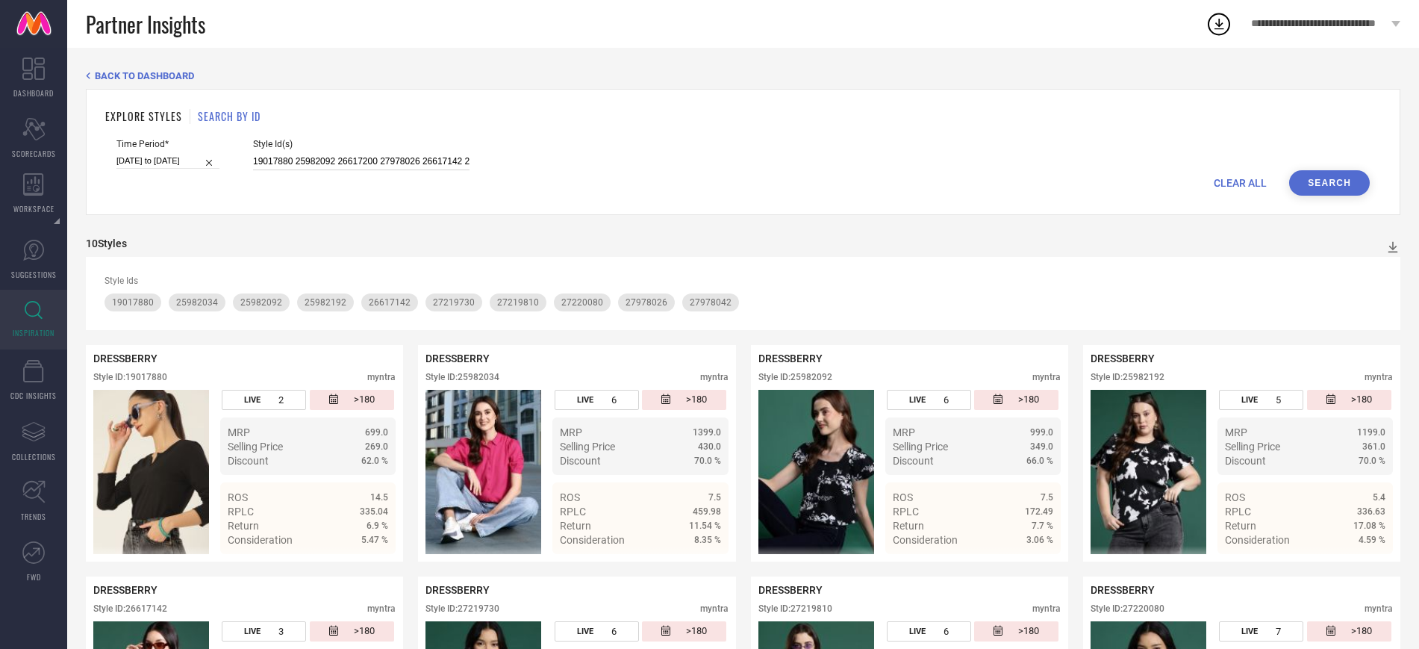
click at [337, 164] on input "19017880 25982092 26617200 27978026 26617142 27219730 27978042 25982192 2721981…" at bounding box center [361, 161] width 217 height 17
paste input "25981604"
type input "25981604"
click at [1328, 179] on button "Search" at bounding box center [1330, 182] width 81 height 25
